Goal: Task Accomplishment & Management: Complete application form

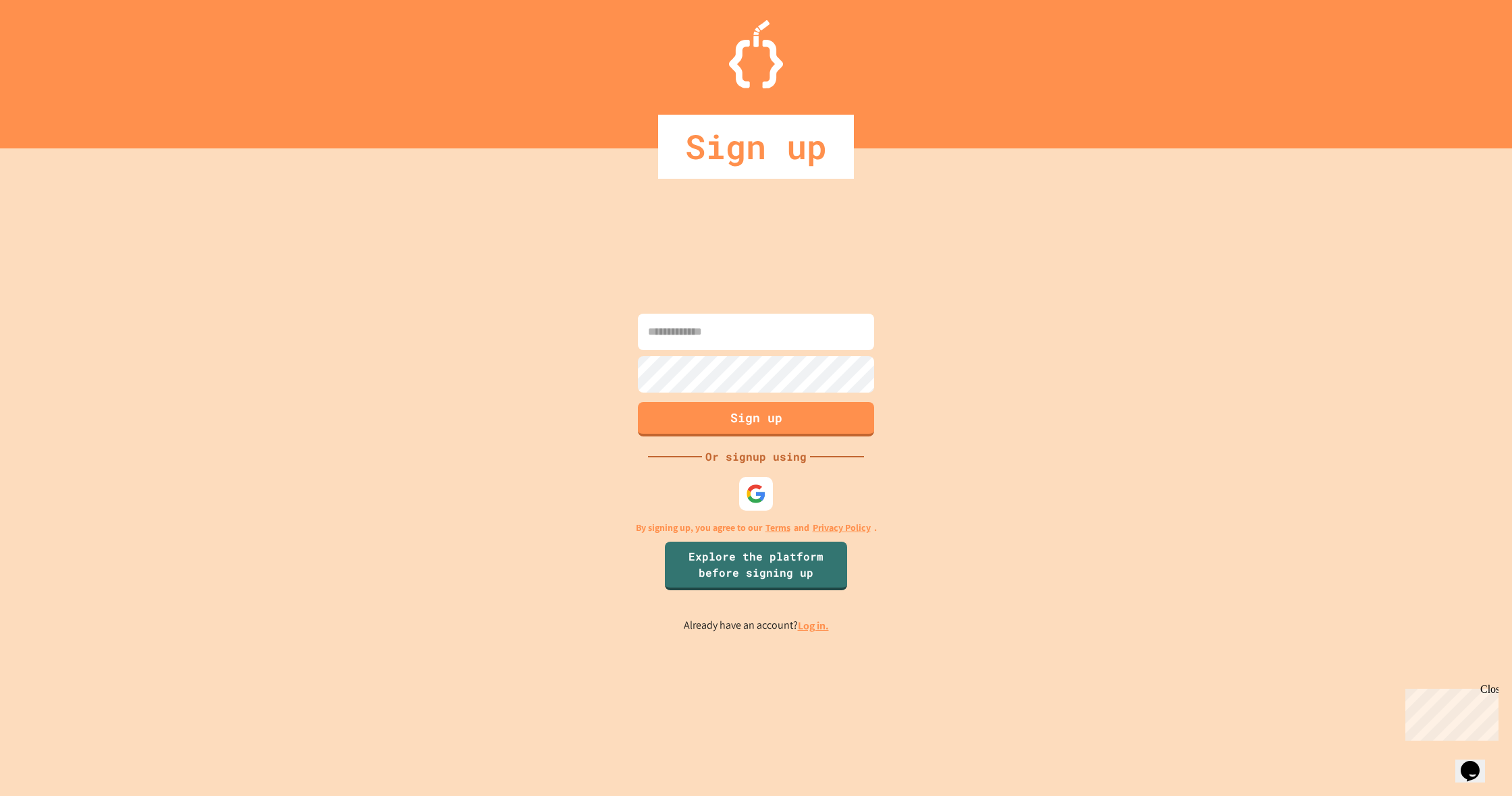
click at [822, 624] on link "Log in." at bounding box center [813, 626] width 31 height 14
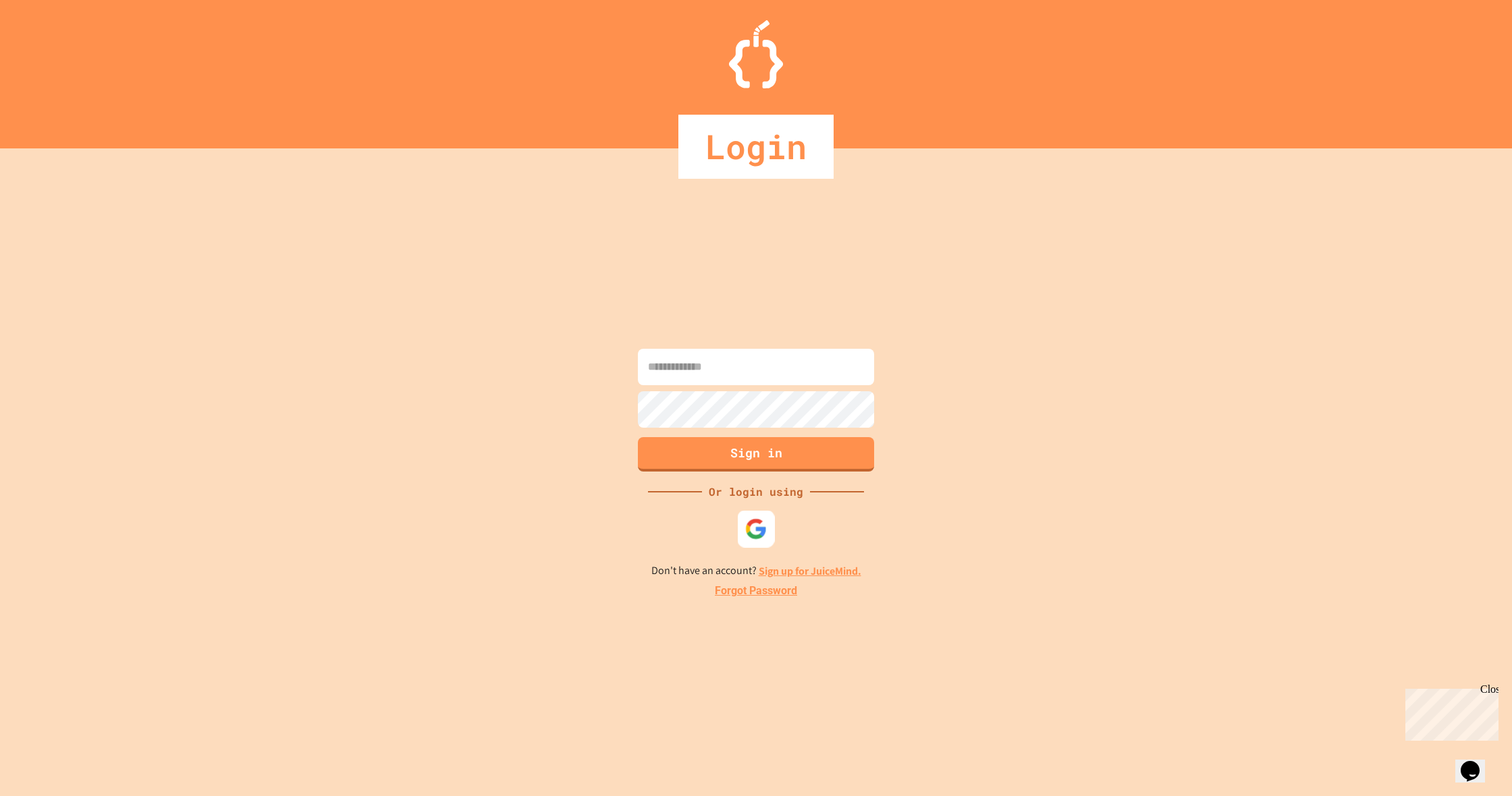
click at [761, 537] on img at bounding box center [756, 529] width 23 height 23
click at [843, 358] on input at bounding box center [756, 367] width 236 height 36
click at [745, 383] on input at bounding box center [756, 367] width 236 height 36
click at [745, 377] on input at bounding box center [756, 367] width 236 height 36
type input "**********"
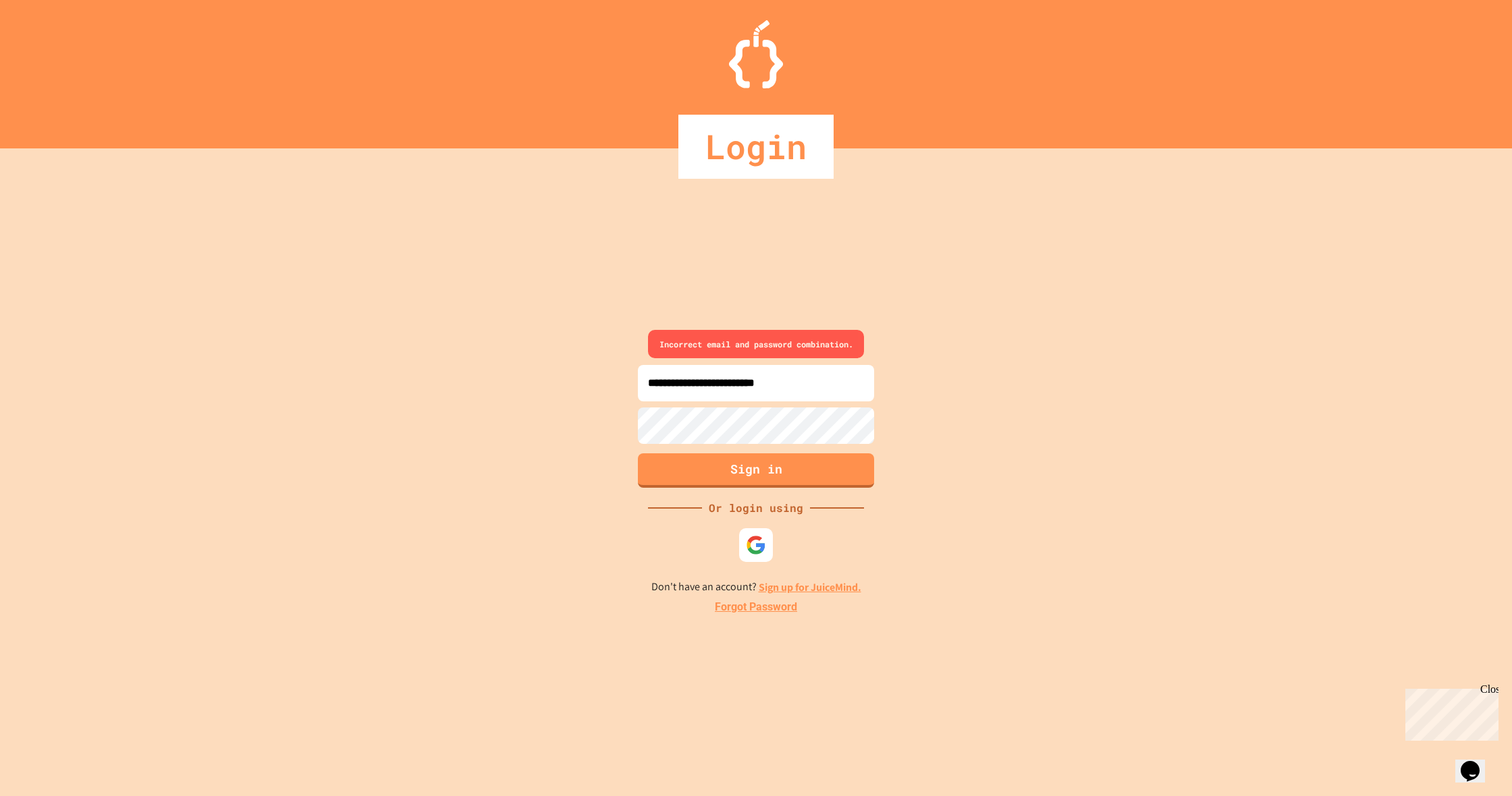
click at [609, 423] on div "**********" at bounding box center [756, 472] width 1512 height 648
click at [819, 592] on link "Sign up for JuiceMind." at bounding box center [809, 587] width 102 height 14
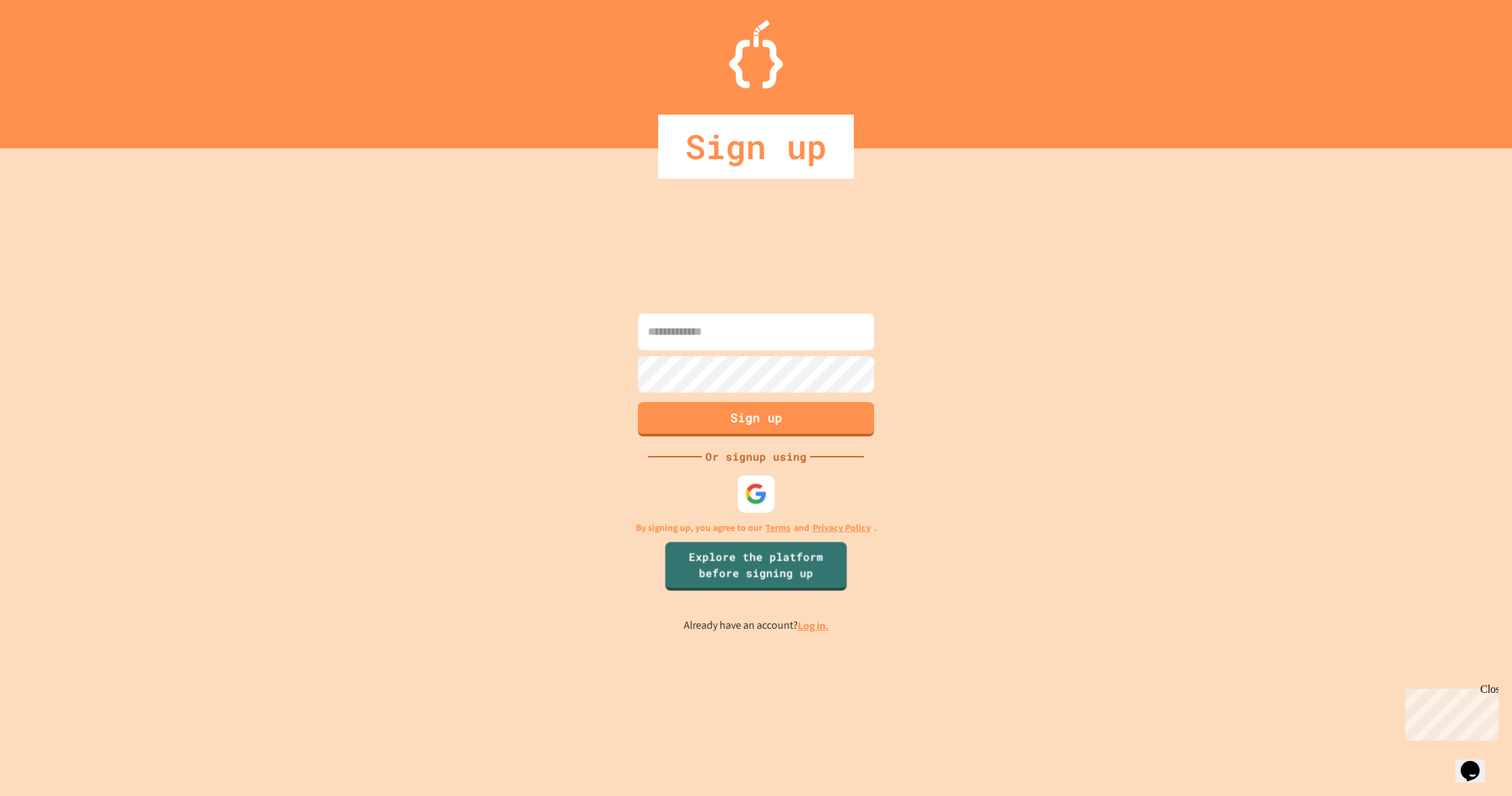
click at [740, 488] on div at bounding box center [756, 494] width 37 height 37
click at [768, 503] on div at bounding box center [756, 494] width 37 height 37
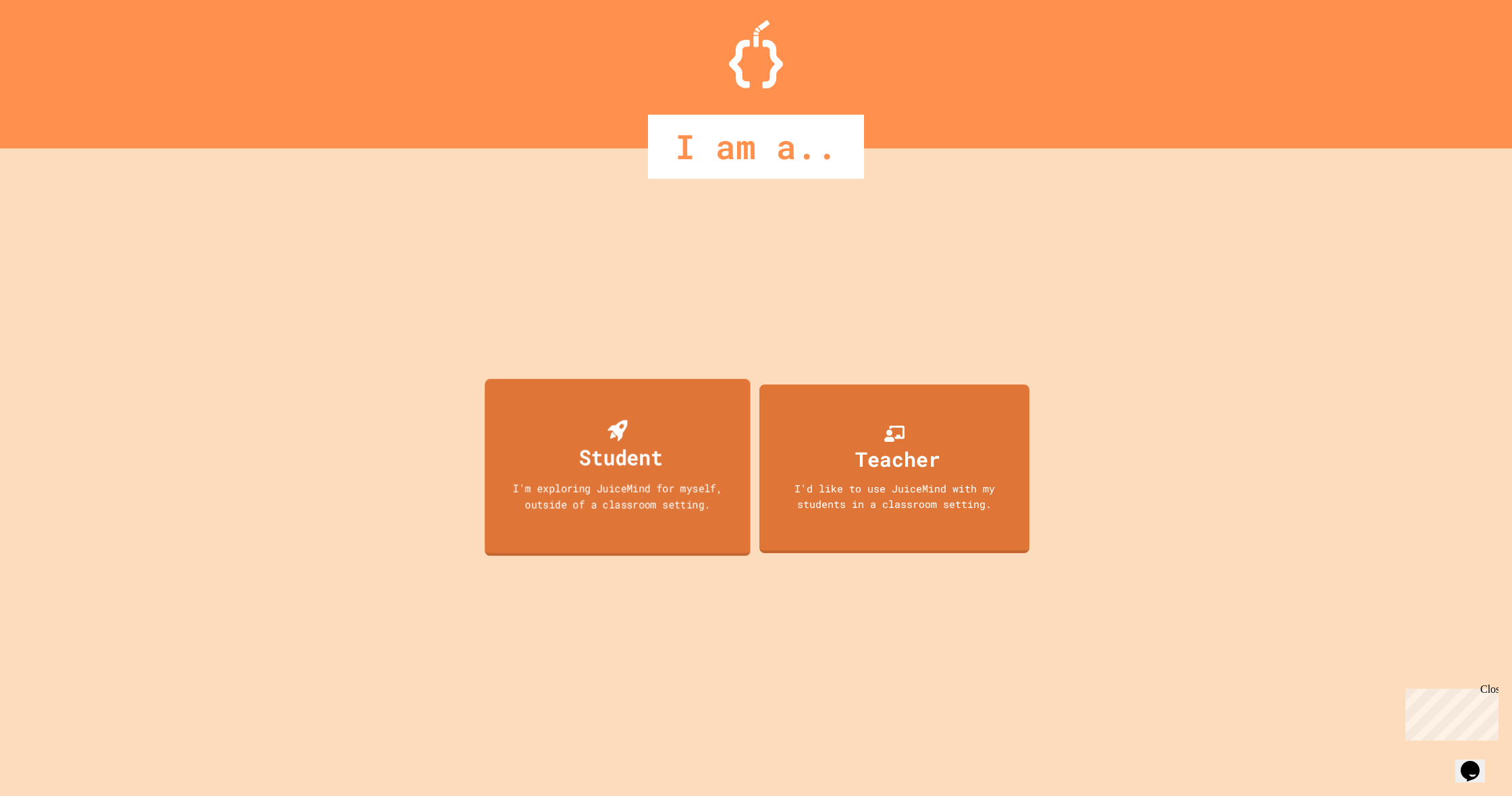
click at [685, 441] on div "Student I'm exploring JuiceMind for myself, outside of a classroom setting." at bounding box center [617, 468] width 266 height 177
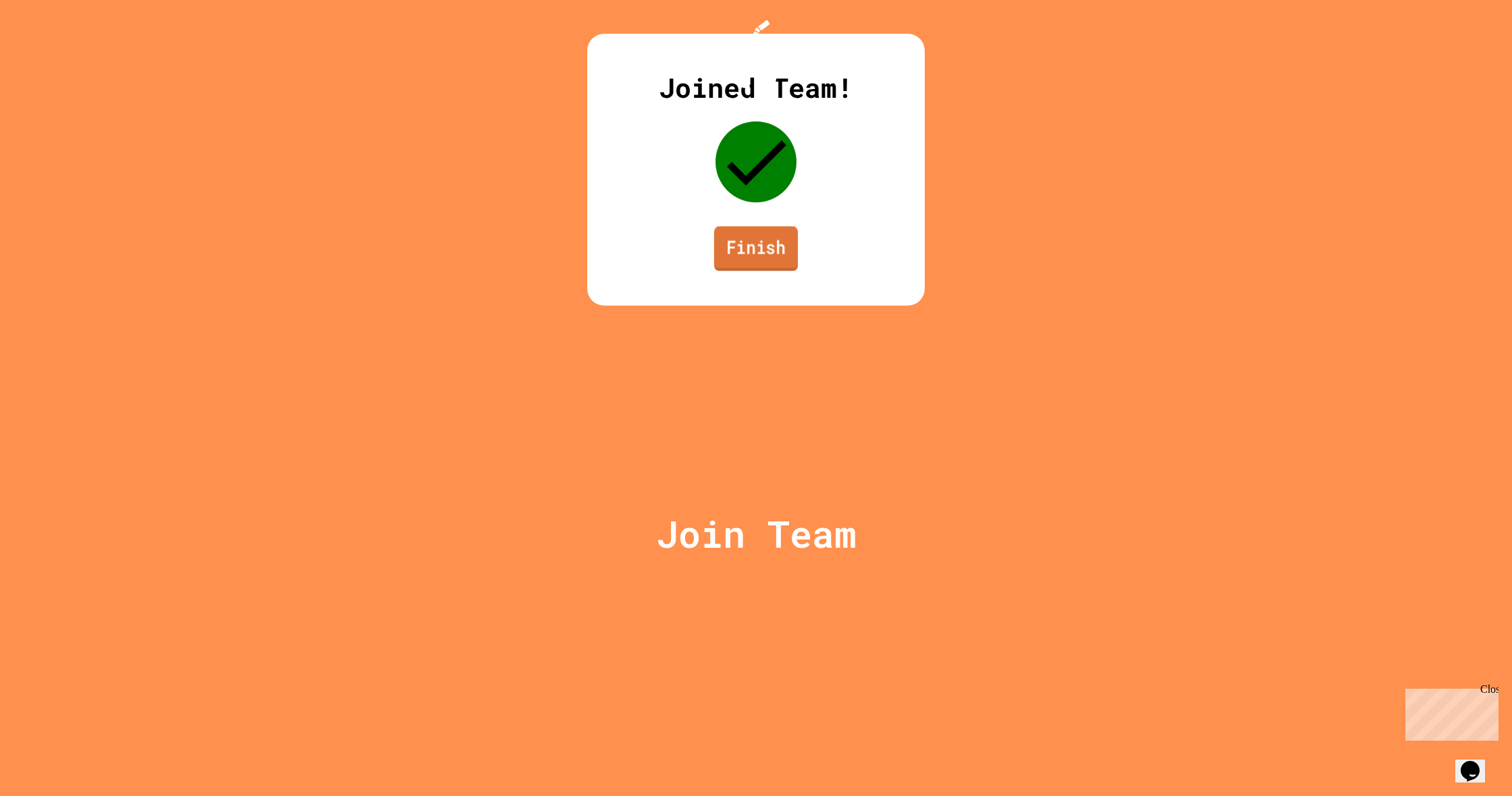
click at [779, 270] on link "Finish" at bounding box center [756, 248] width 83 height 44
